Goal: Task Accomplishment & Management: Manage account settings

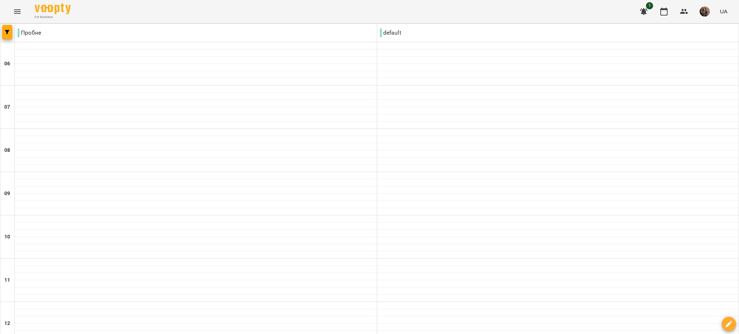
scroll to position [492, 0]
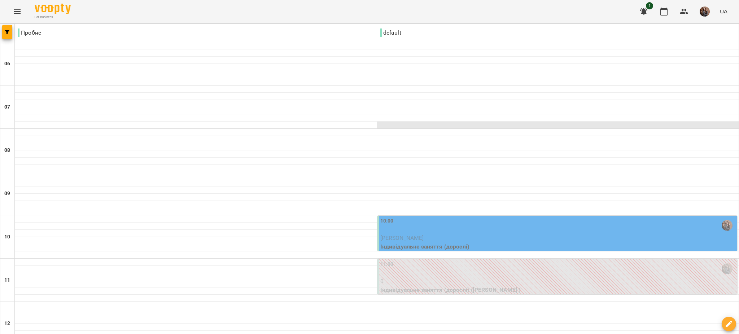
scroll to position [102, 0]
click at [488, 217] on div "10:00" at bounding box center [557, 225] width 355 height 17
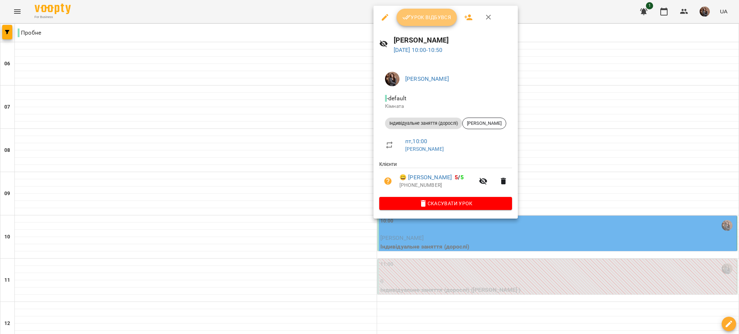
click at [422, 10] on button "Урок відбувся" at bounding box center [426, 17] width 61 height 17
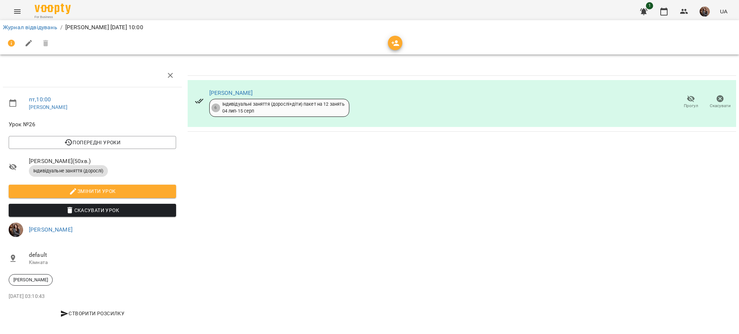
click at [686, 102] on icon "button" at bounding box center [690, 98] width 9 height 9
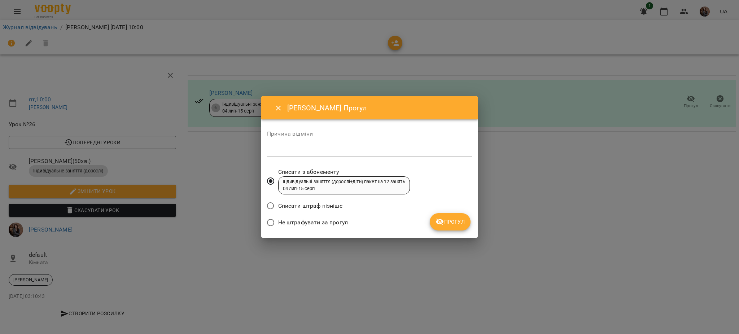
click at [437, 157] on div "*" at bounding box center [369, 151] width 205 height 12
type textarea "*"
click at [445, 224] on span "Прогул" at bounding box center [449, 221] width 29 height 9
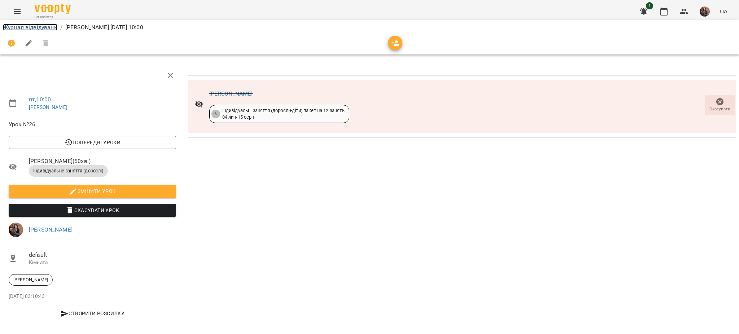
click at [49, 27] on link "Журнал відвідувань" at bounding box center [30, 27] width 54 height 7
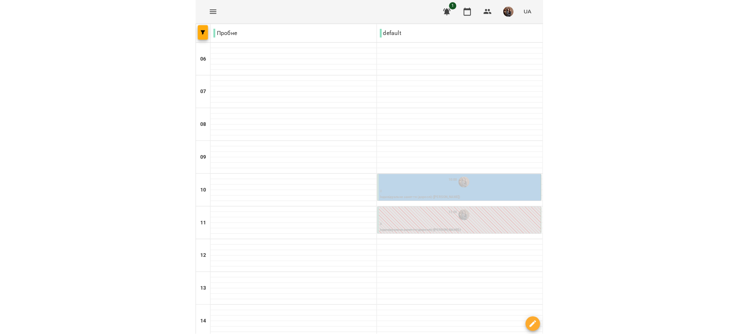
scroll to position [492, 0]
